Goal: Connect with others: Participate in discussion

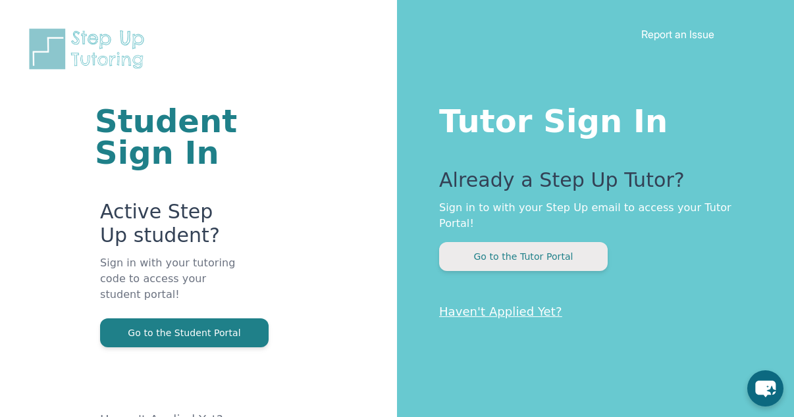
click at [550, 245] on button "Go to the Tutor Portal" at bounding box center [523, 256] width 169 height 29
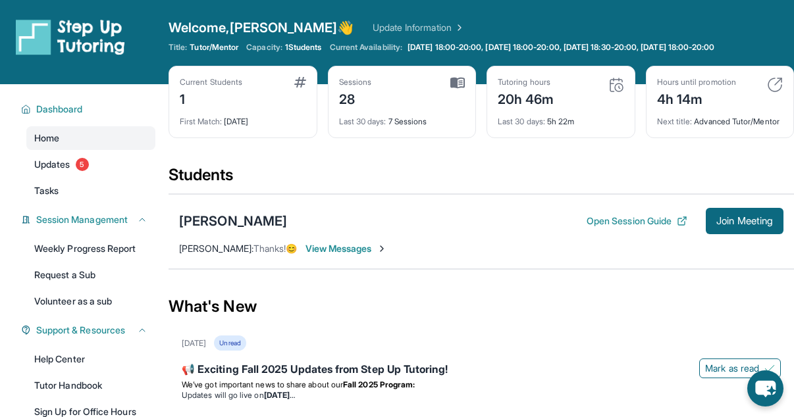
click at [615, 83] on img at bounding box center [616, 85] width 16 height 16
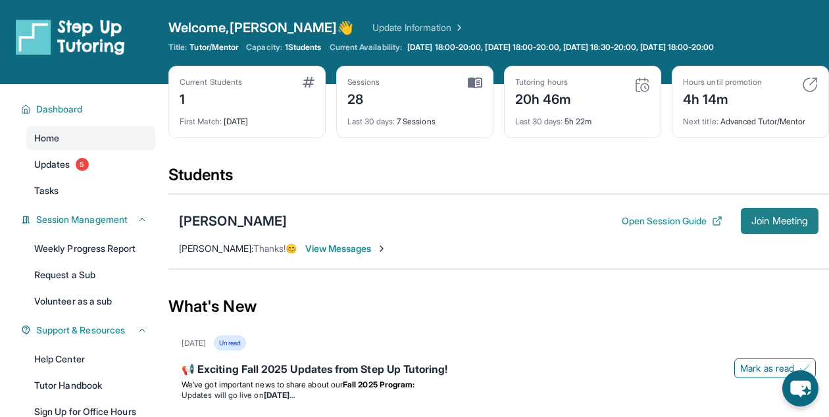
click at [752, 220] on span "Join Meeting" at bounding box center [780, 221] width 57 height 8
